Goal: Find specific page/section: Find specific page/section

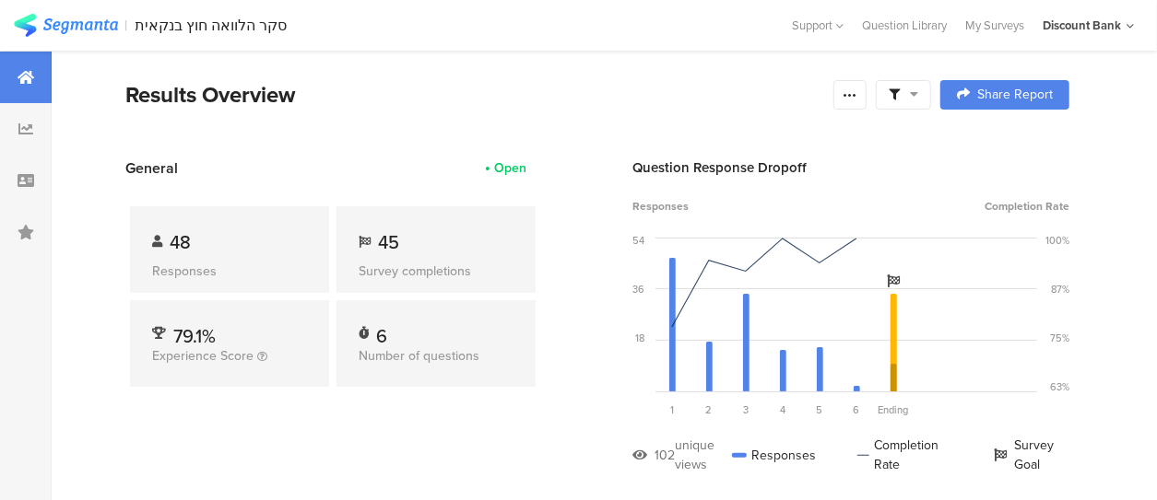
click at [18, 88] on div at bounding box center [26, 78] width 52 height 52
